Goal: Information Seeking & Learning: Learn about a topic

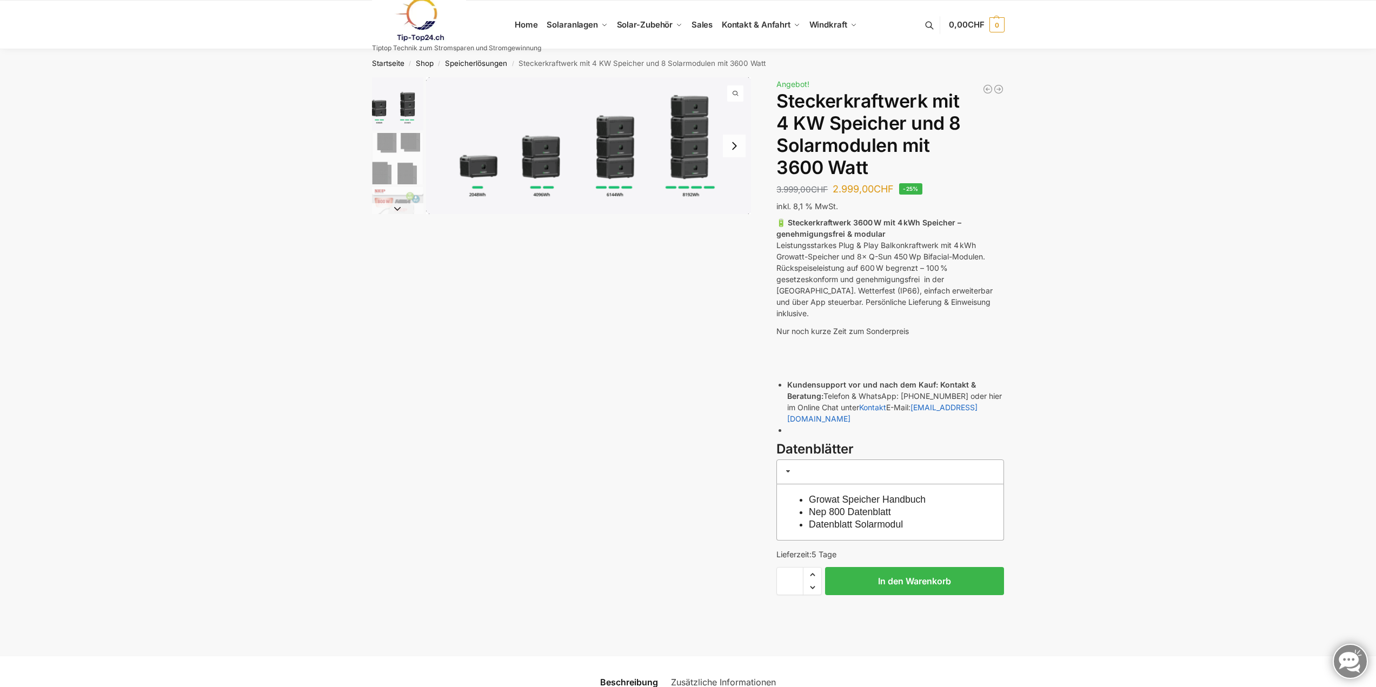
click at [691, 152] on img "1 / 9" at bounding box center [588, 145] width 325 height 137
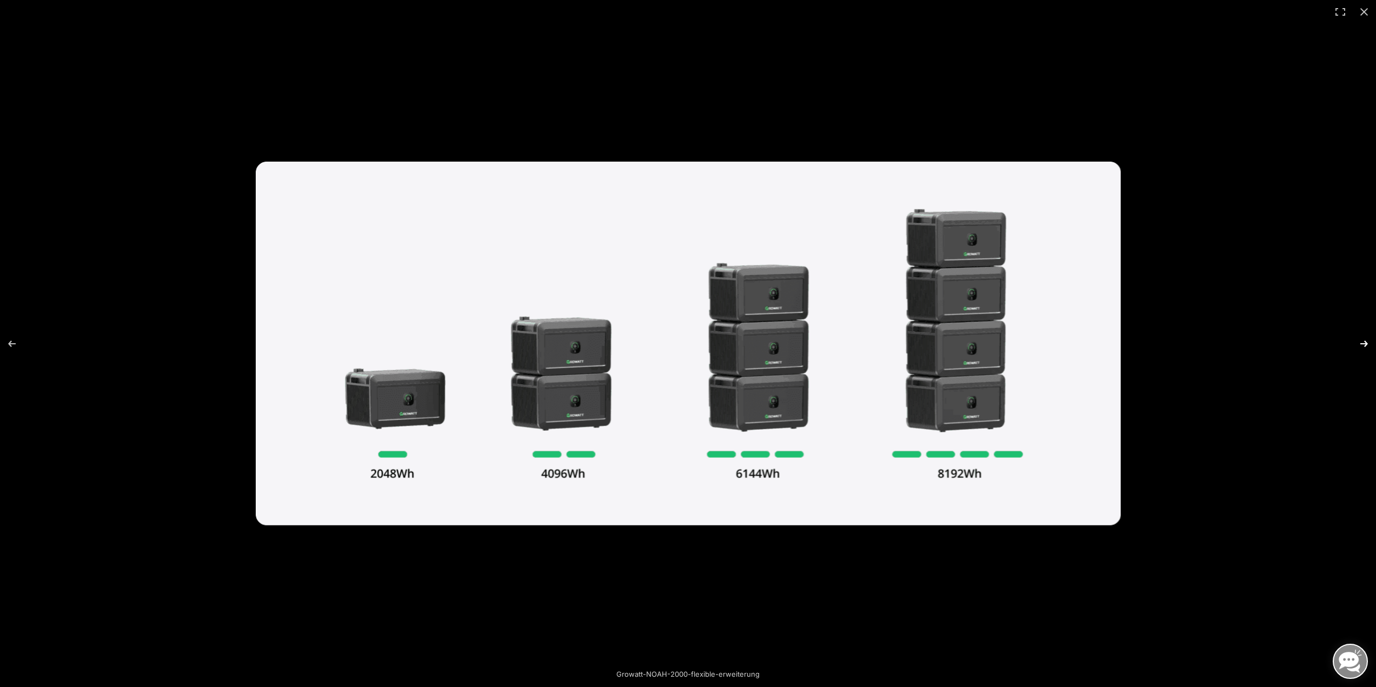
click at [1361, 339] on button "Next (arrow right)" at bounding box center [1357, 344] width 38 height 54
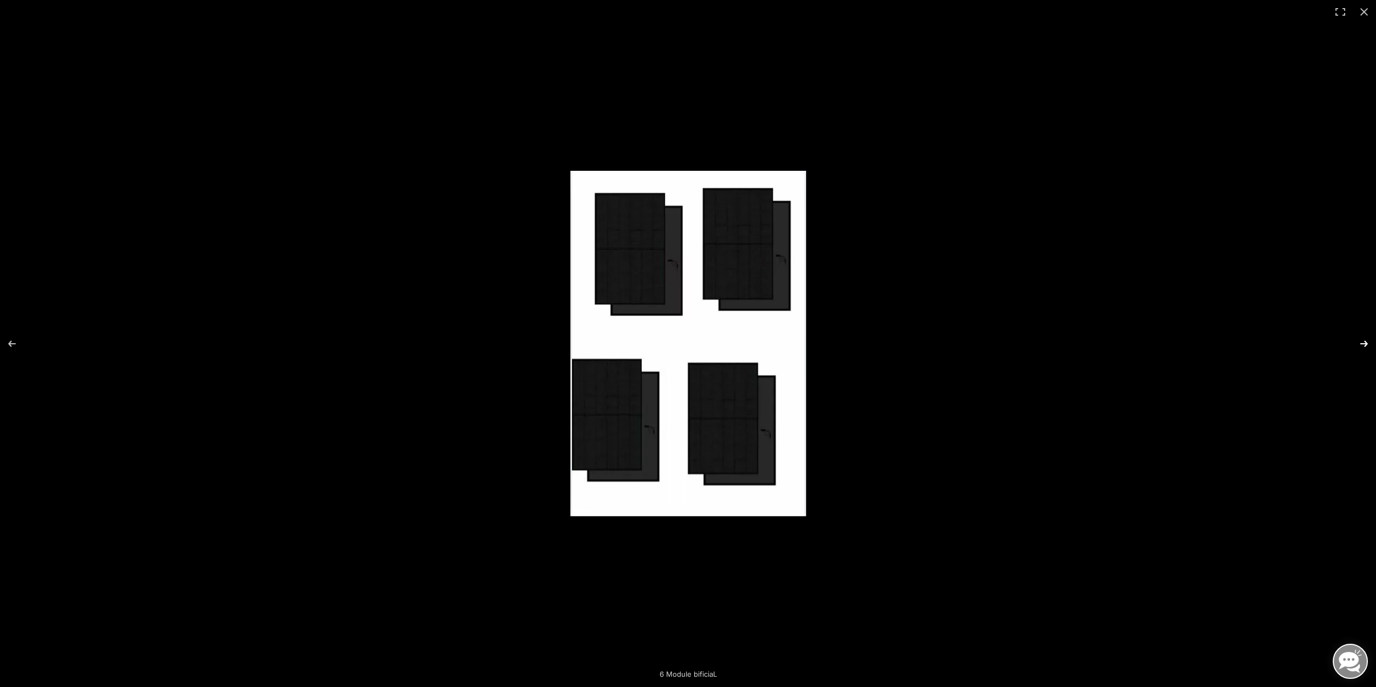
click at [1361, 339] on button "Next (arrow right)" at bounding box center [1357, 344] width 38 height 54
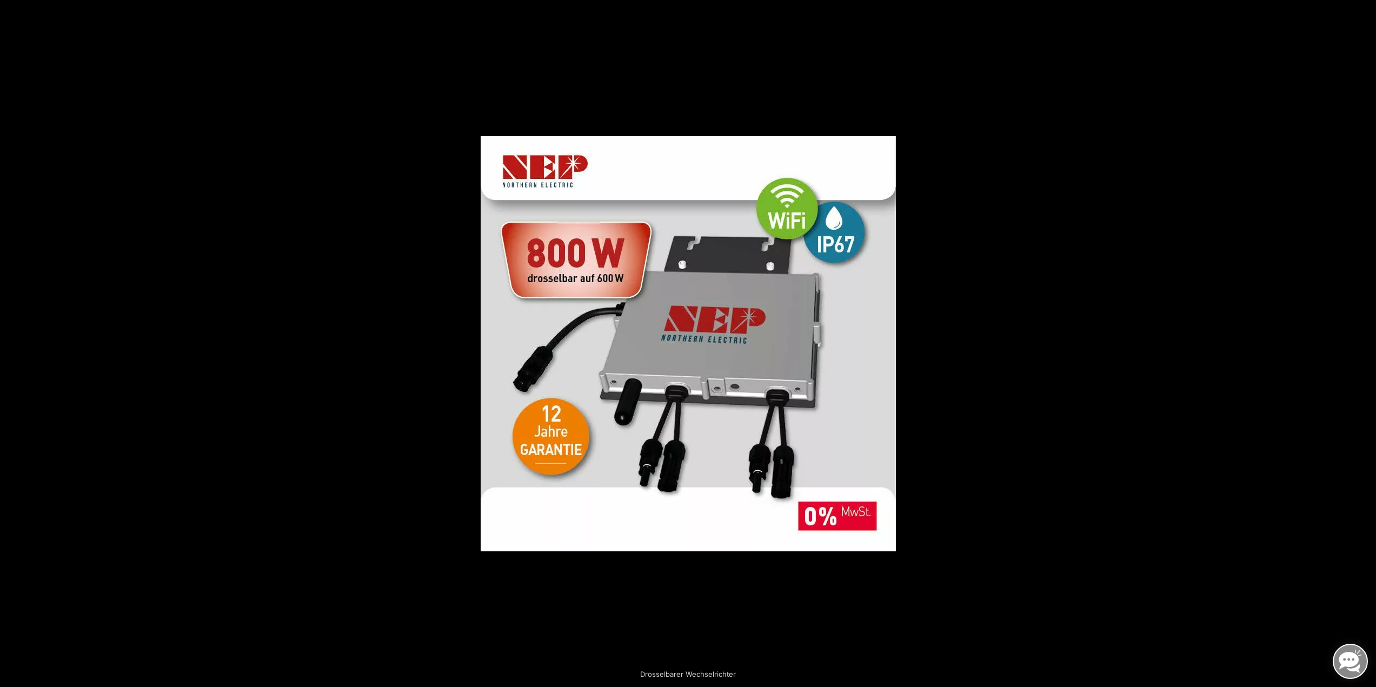
click at [1361, 339] on button "Next (arrow right)" at bounding box center [1357, 344] width 38 height 54
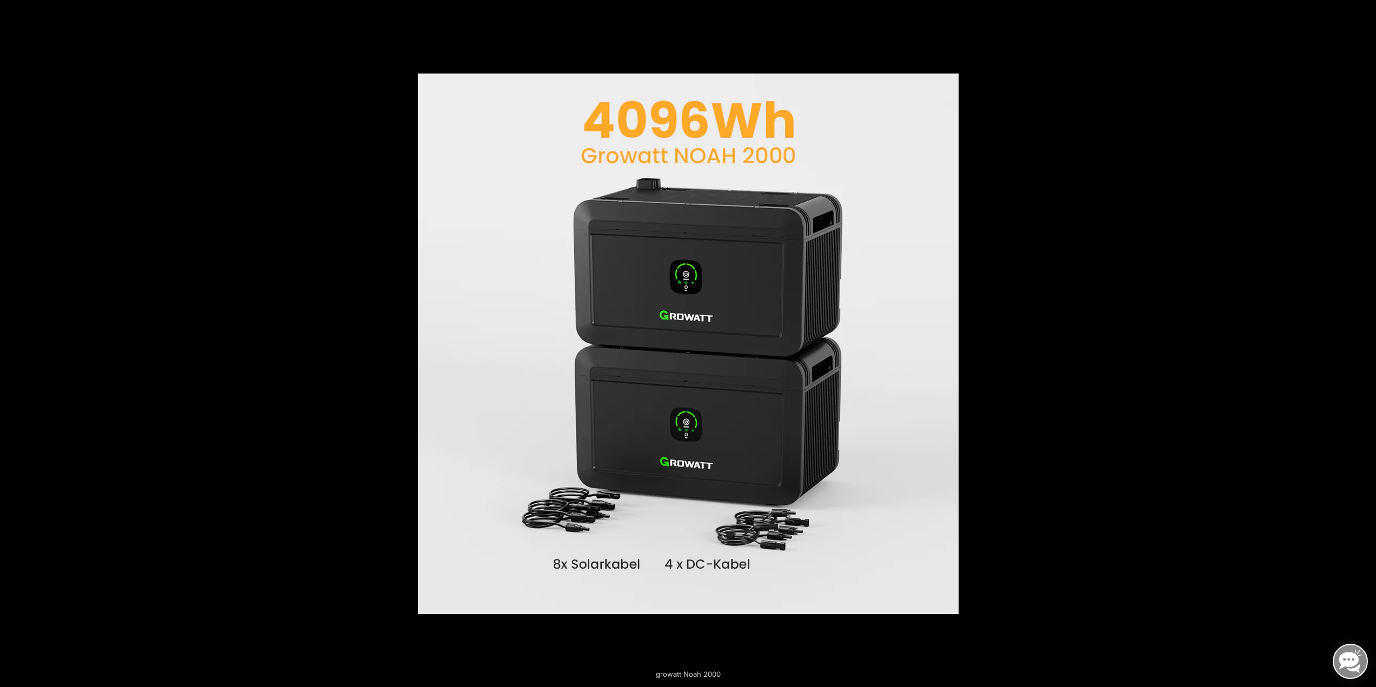
click at [1361, 339] on button "Next (arrow right)" at bounding box center [1357, 344] width 38 height 54
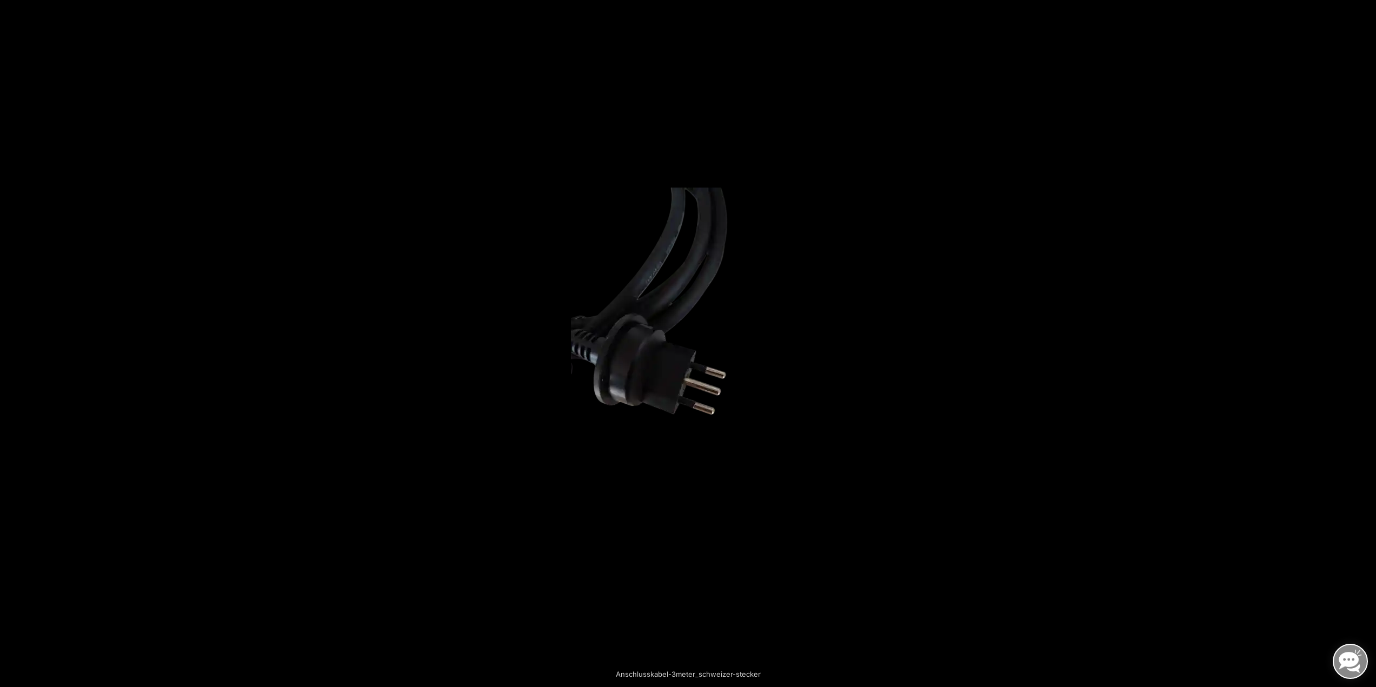
click at [1361, 339] on button "Next (arrow right)" at bounding box center [1357, 344] width 38 height 54
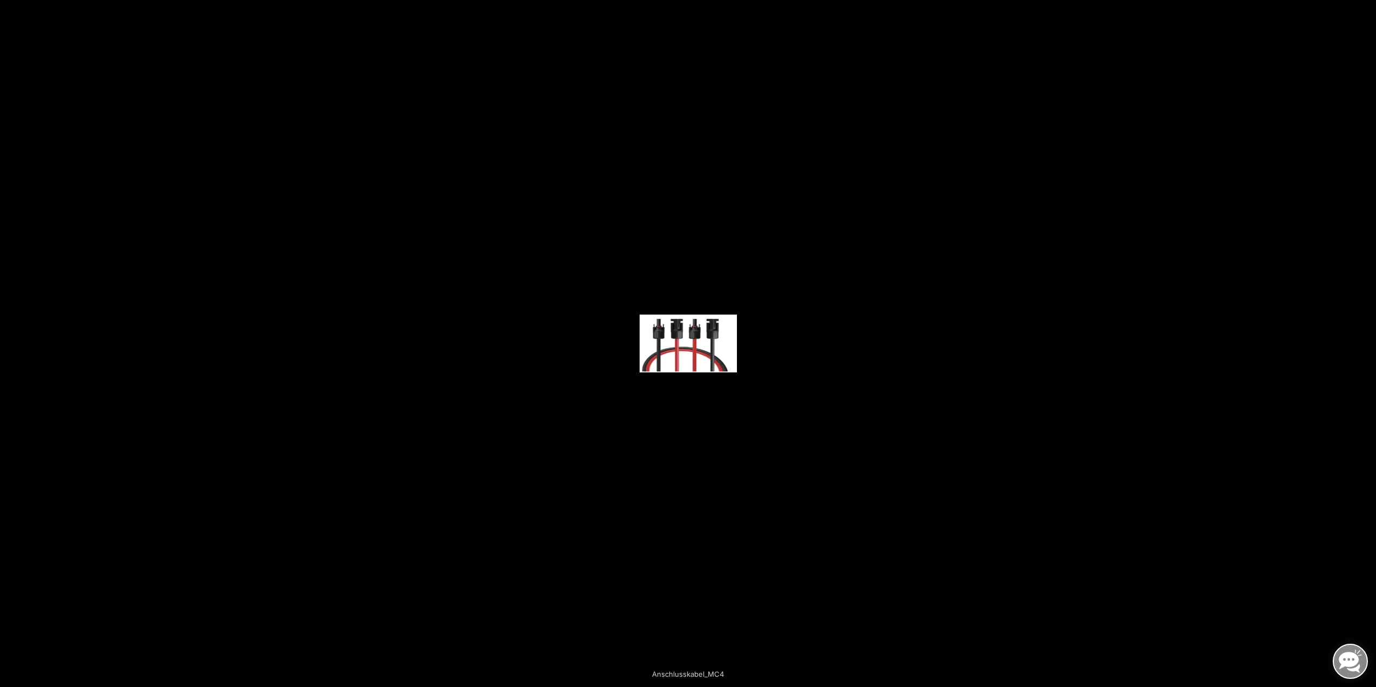
click at [1361, 339] on button "Next (arrow right)" at bounding box center [1357, 344] width 38 height 54
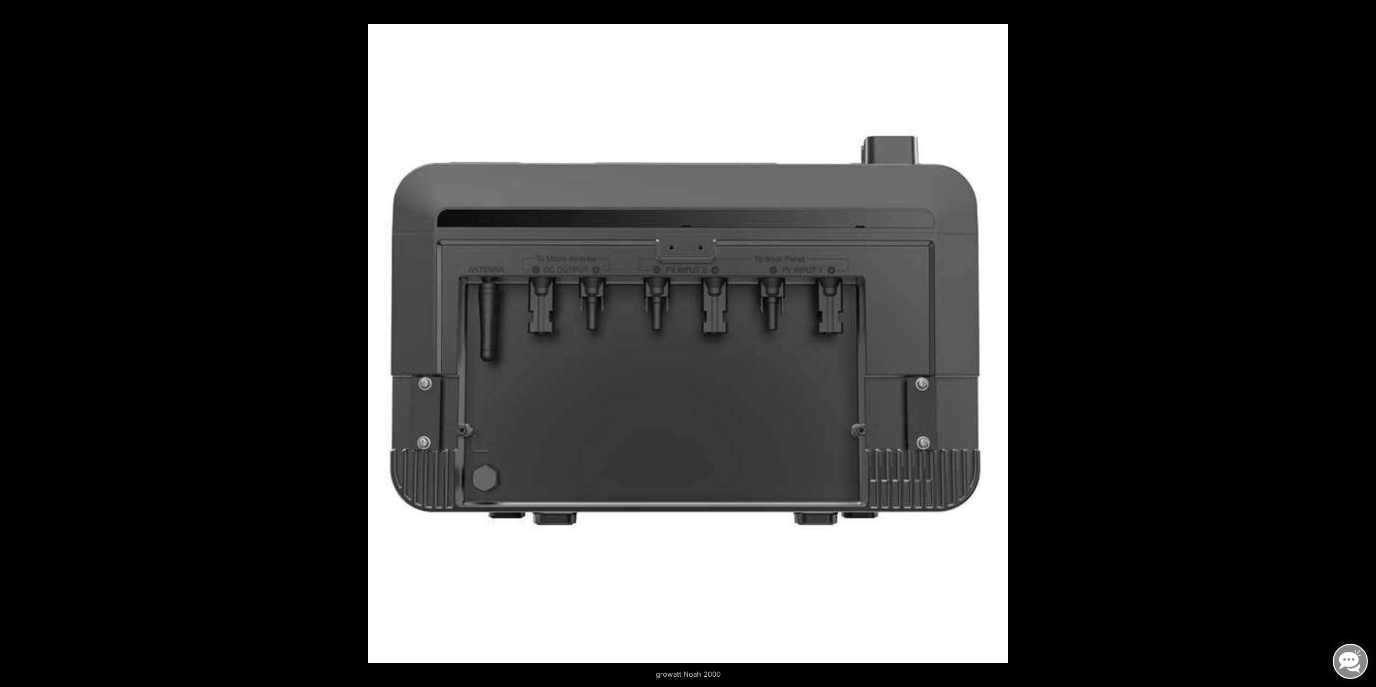
click at [1361, 339] on button "Next (arrow right)" at bounding box center [1357, 344] width 38 height 54
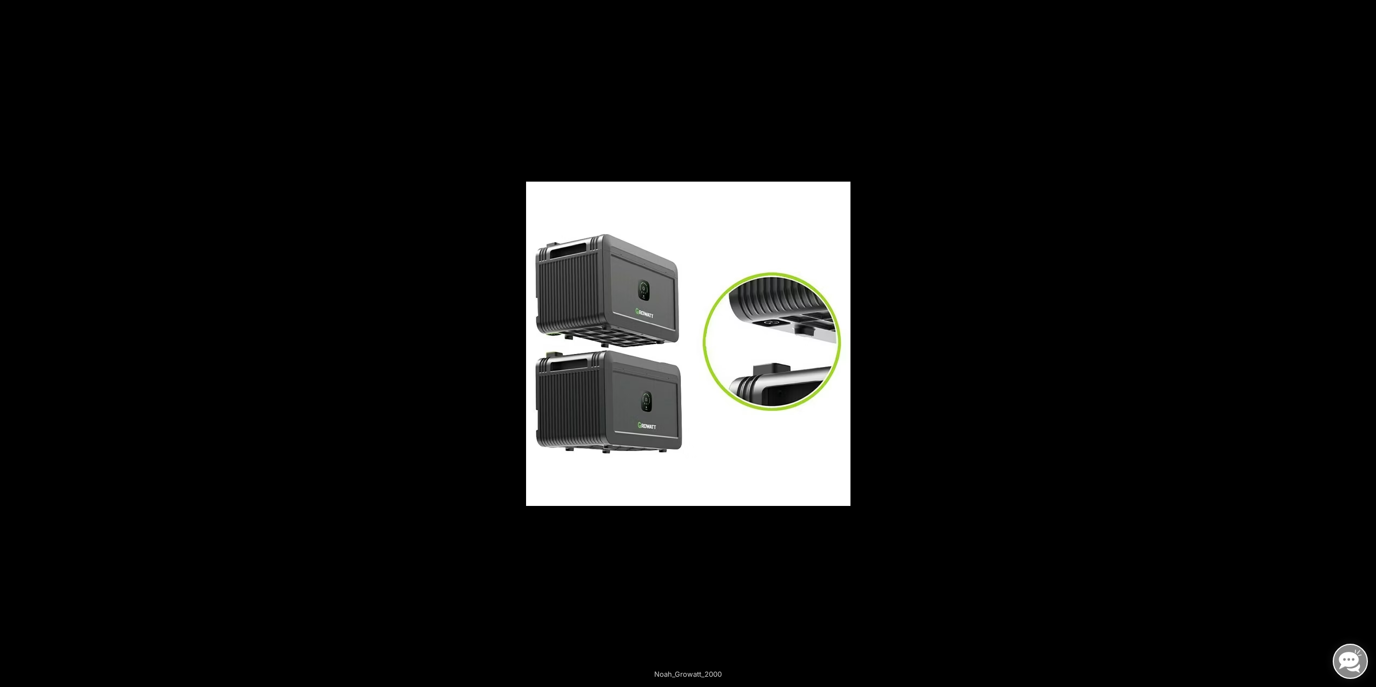
click at [1361, 339] on button "Next (arrow right)" at bounding box center [1357, 344] width 38 height 54
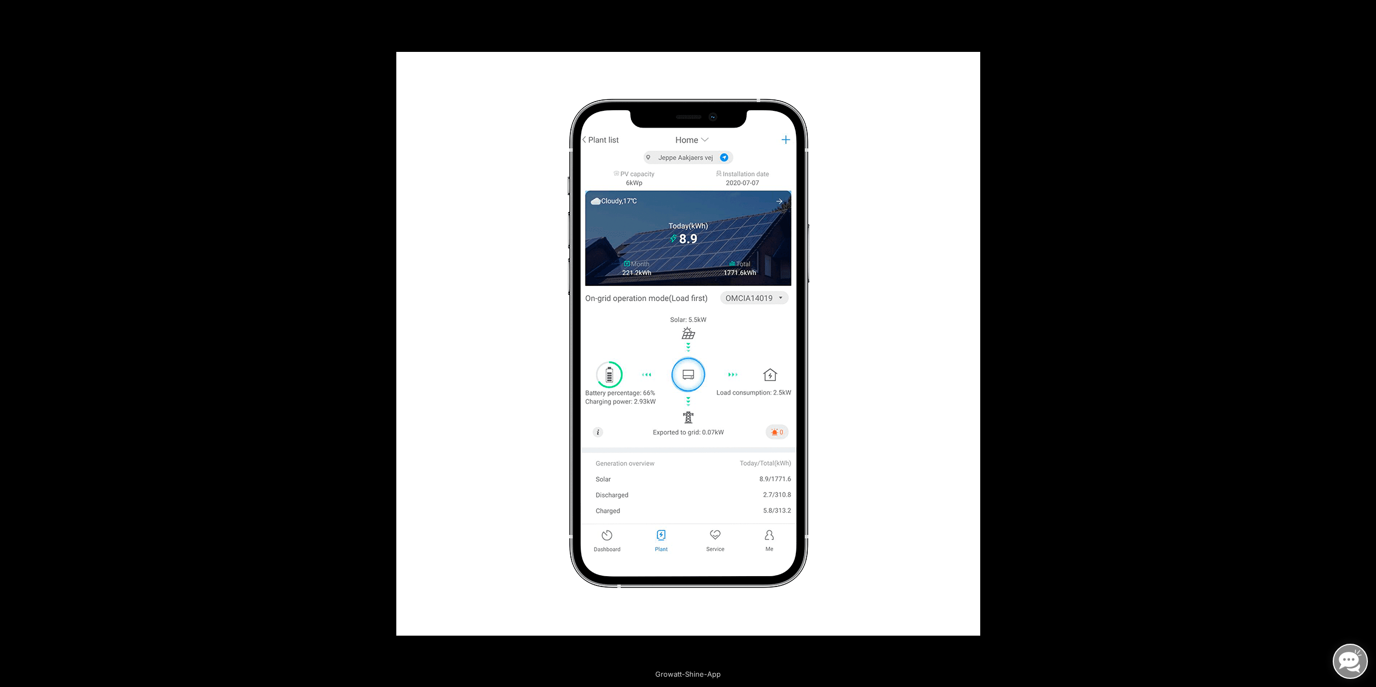
click at [1361, 339] on button "Next (arrow right)" at bounding box center [1357, 344] width 38 height 54
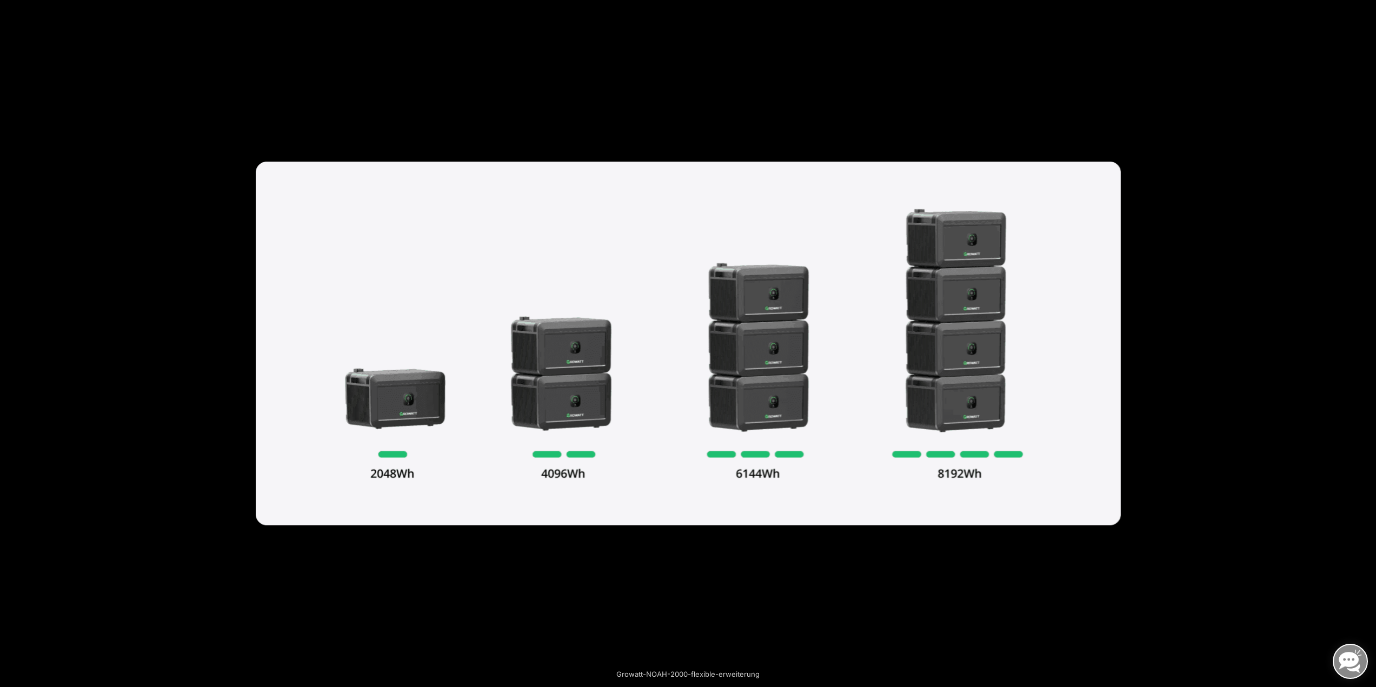
click at [1361, 339] on button "Next (arrow right)" at bounding box center [1357, 344] width 38 height 54
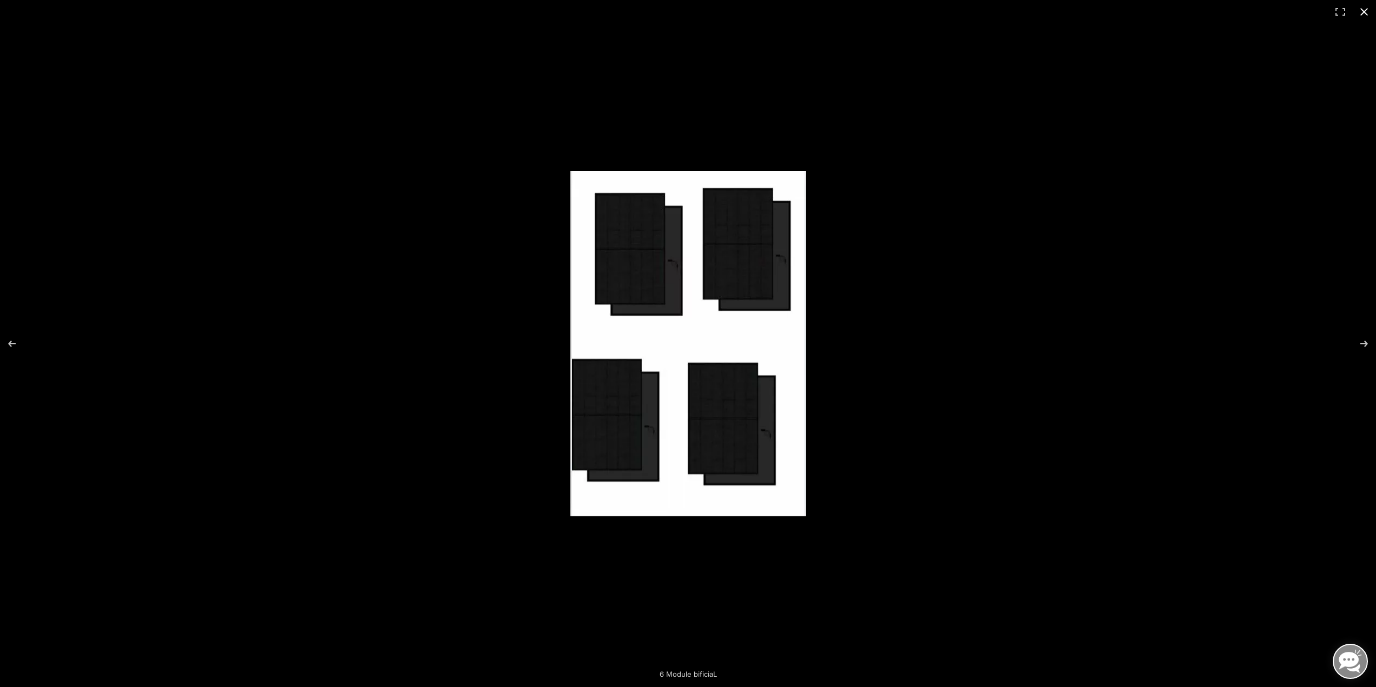
click at [1359, 13] on button "Close (Esc)" at bounding box center [1364, 12] width 24 height 24
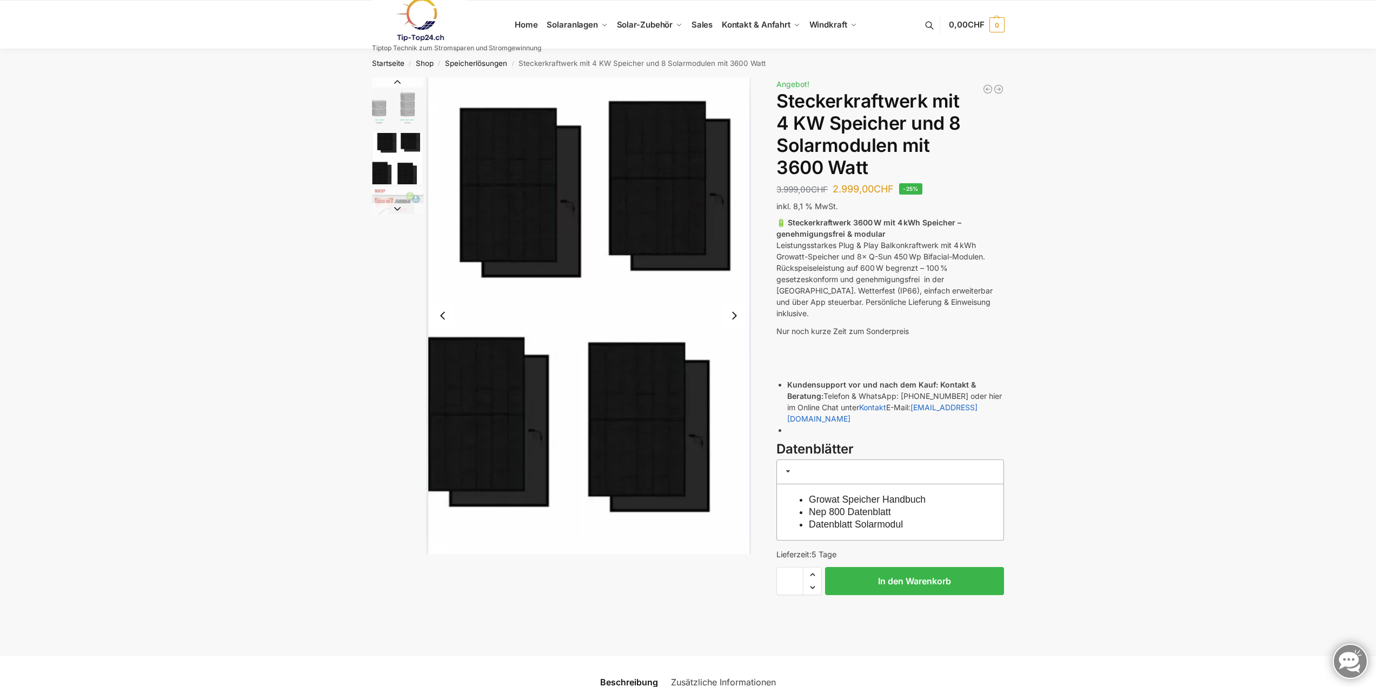
click at [438, 312] on button "Previous slide" at bounding box center [442, 315] width 23 height 23
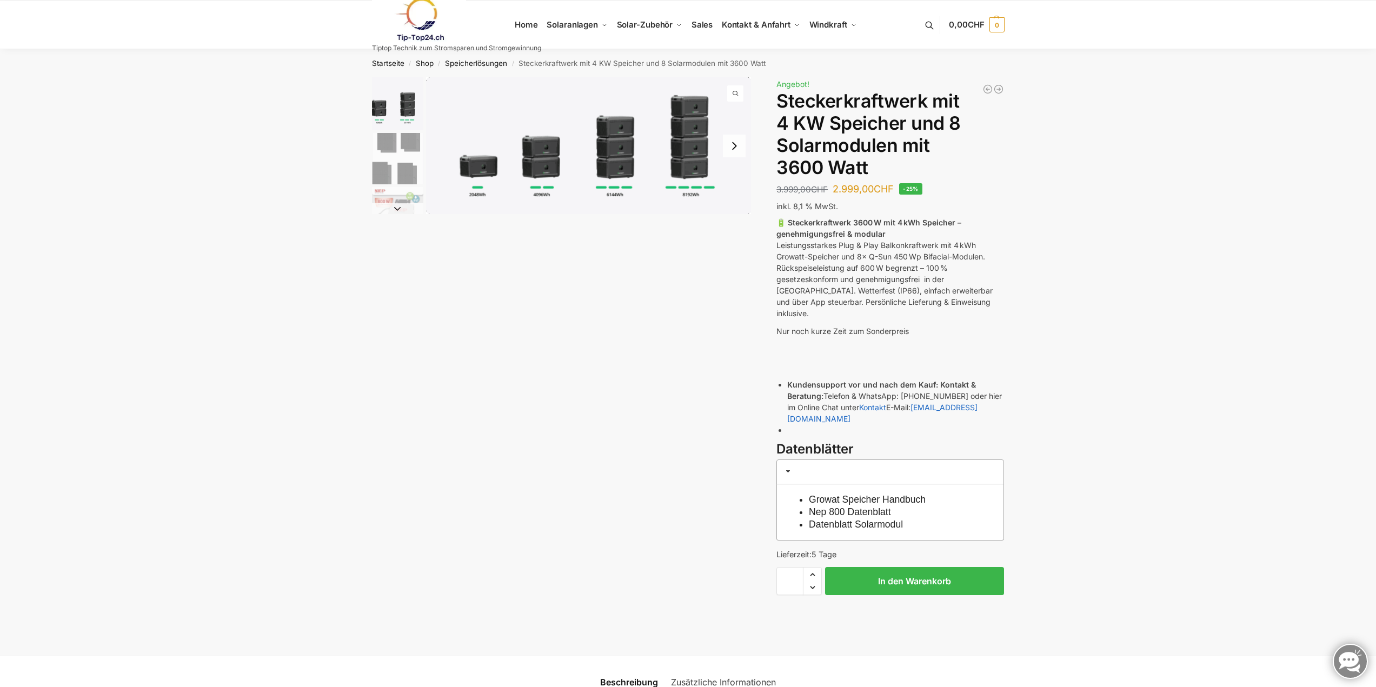
click at [395, 211] on button "Next slide" at bounding box center [397, 208] width 51 height 11
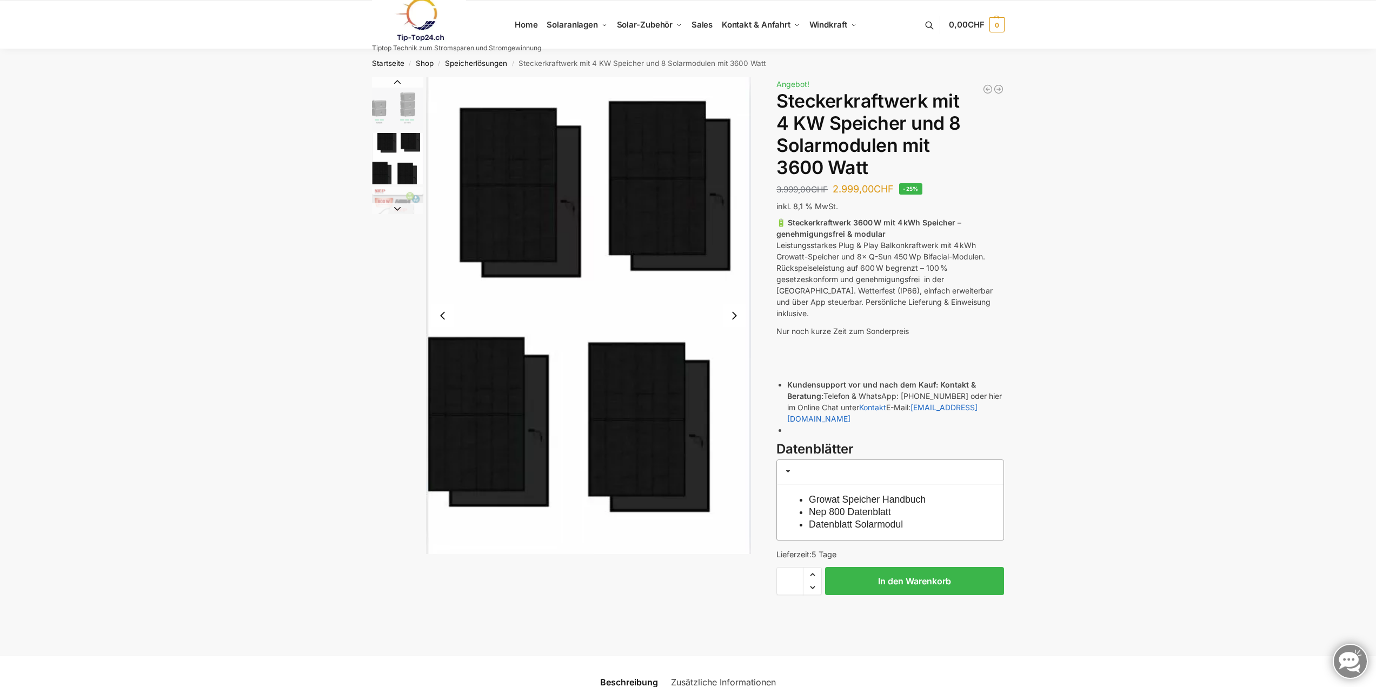
click at [395, 211] on button "Next slide" at bounding box center [397, 208] width 51 height 11
